Goal: Information Seeking & Learning: Learn about a topic

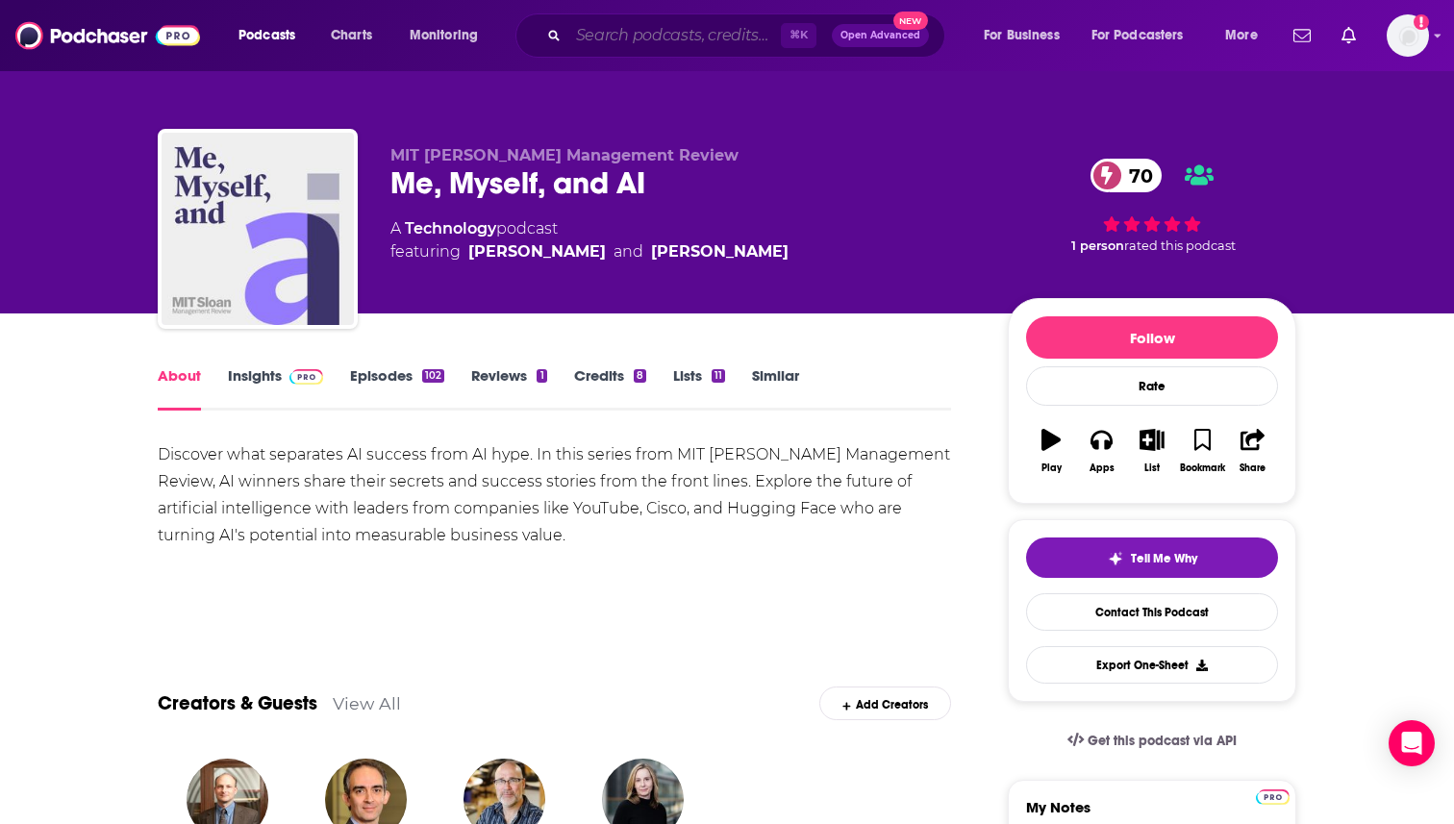
click at [721, 37] on input "Search podcasts, credits, & more..." at bounding box center [674, 35] width 212 height 31
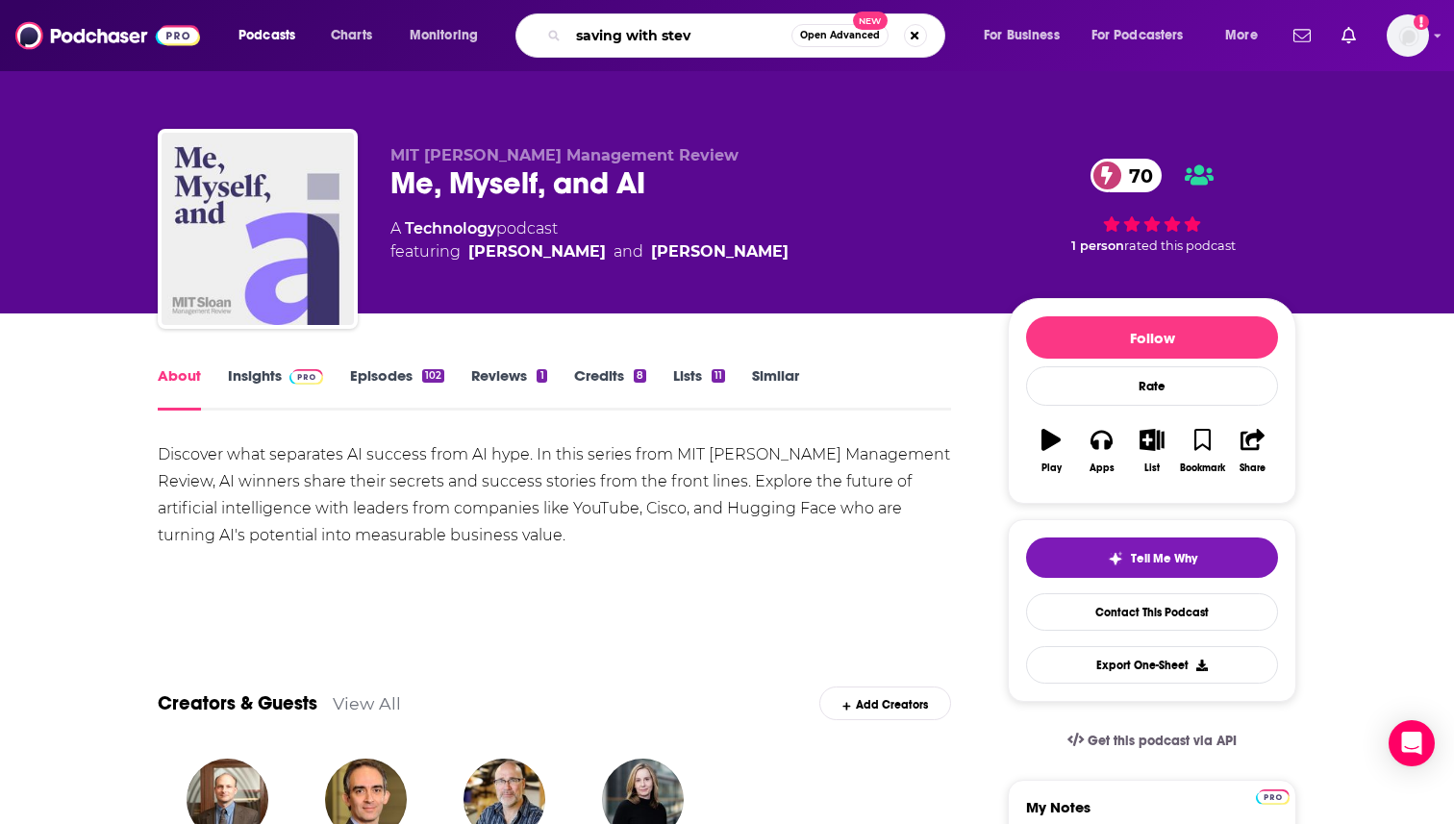
type input "saving with [PERSON_NAME]"
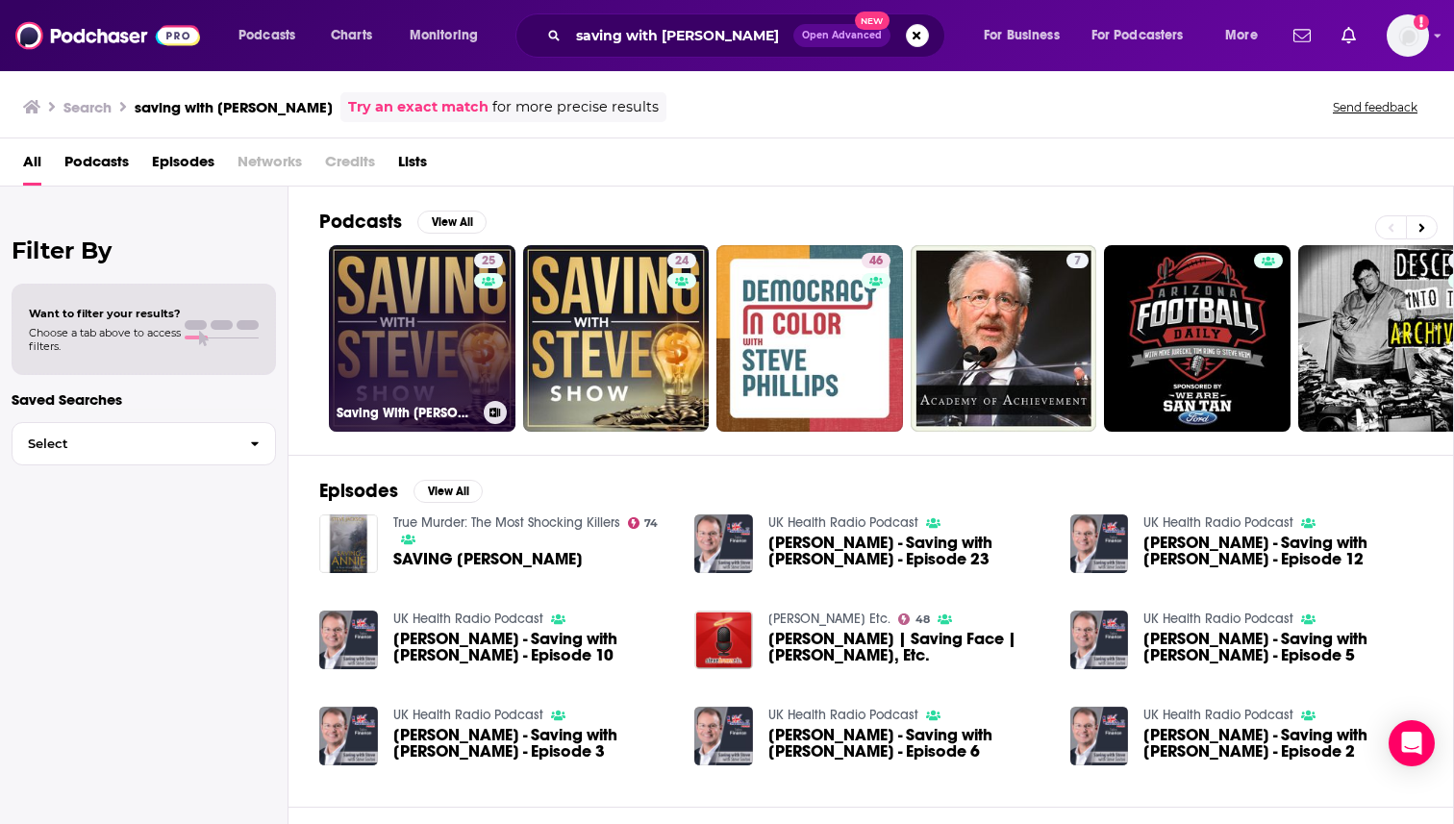
click at [412, 310] on link "25 Saving With [PERSON_NAME]" at bounding box center [422, 338] width 187 height 187
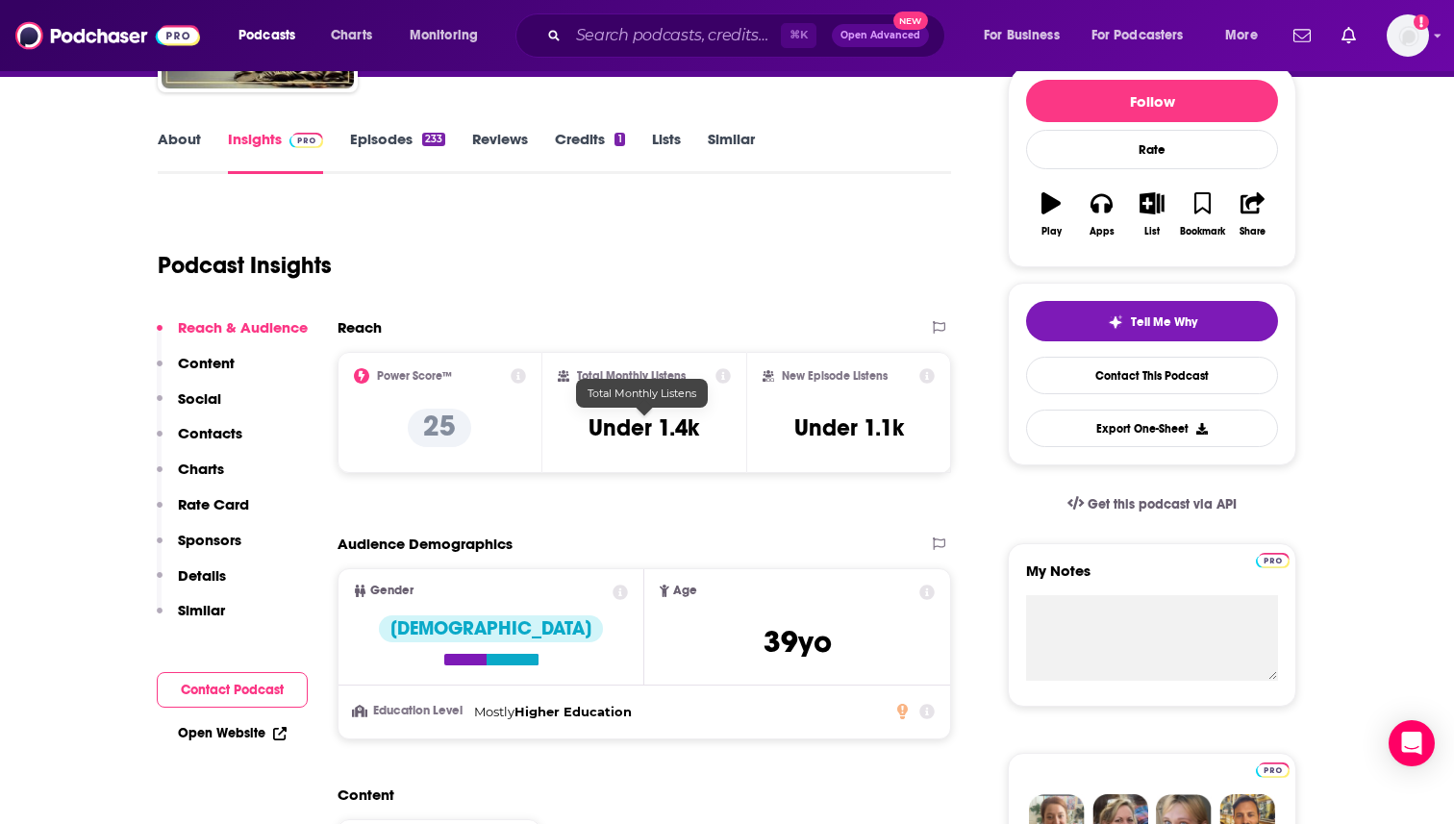
scroll to position [246, 0]
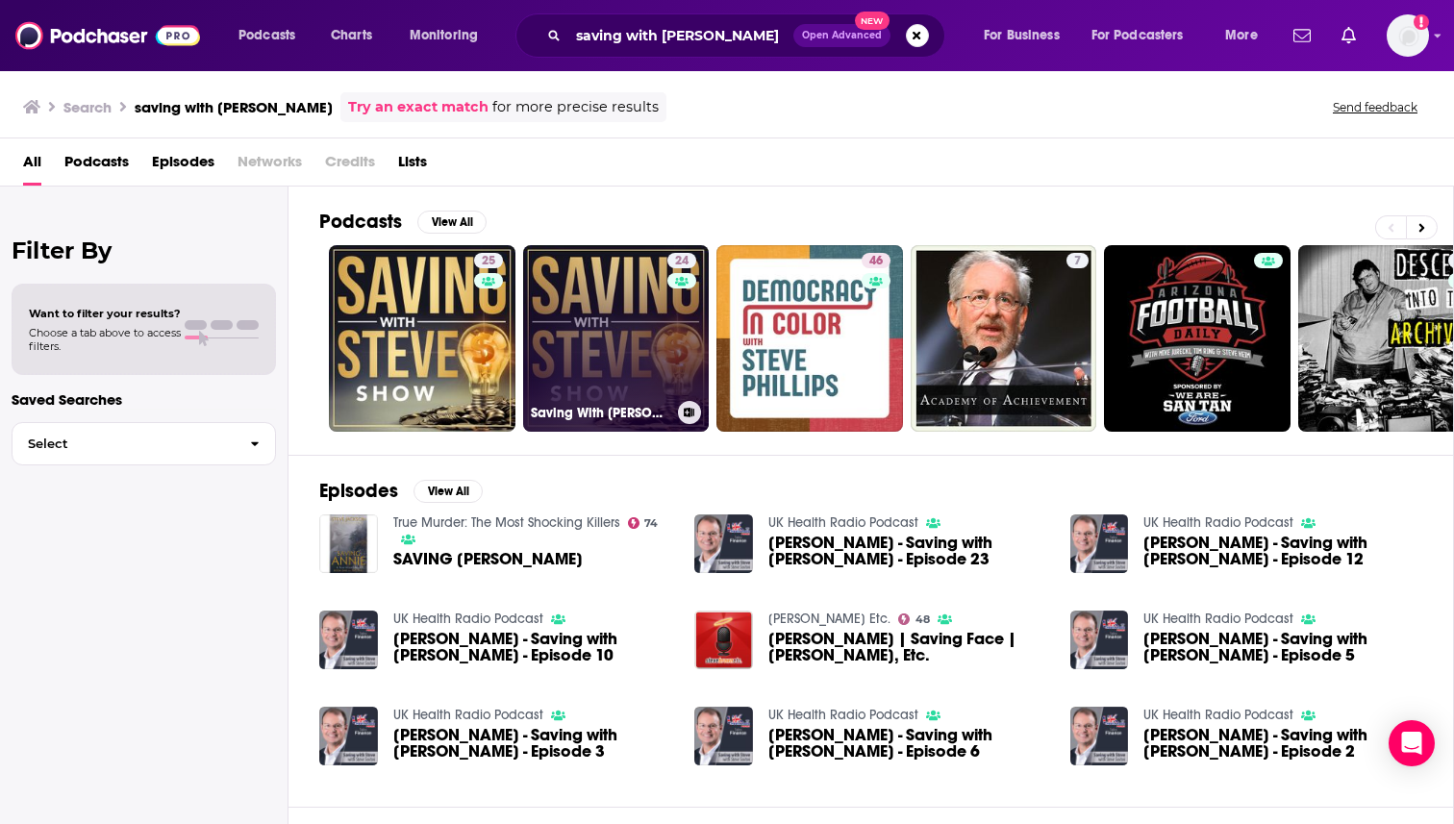
click at [596, 349] on link "24 Saving With [PERSON_NAME] with [PERSON_NAME]" at bounding box center [616, 338] width 187 height 187
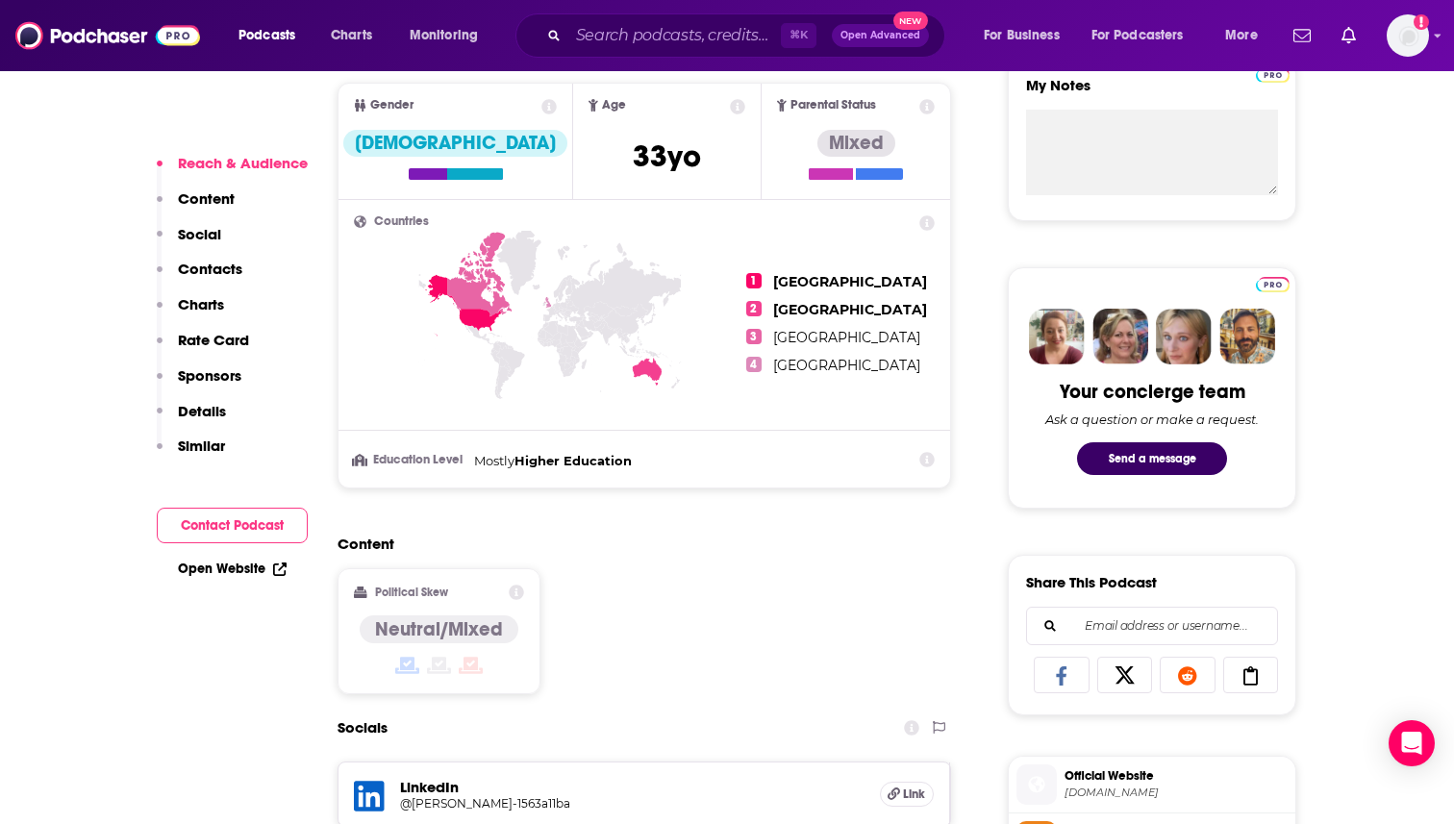
scroll to position [729, 0]
